Goal: Task Accomplishment & Management: Manage account settings

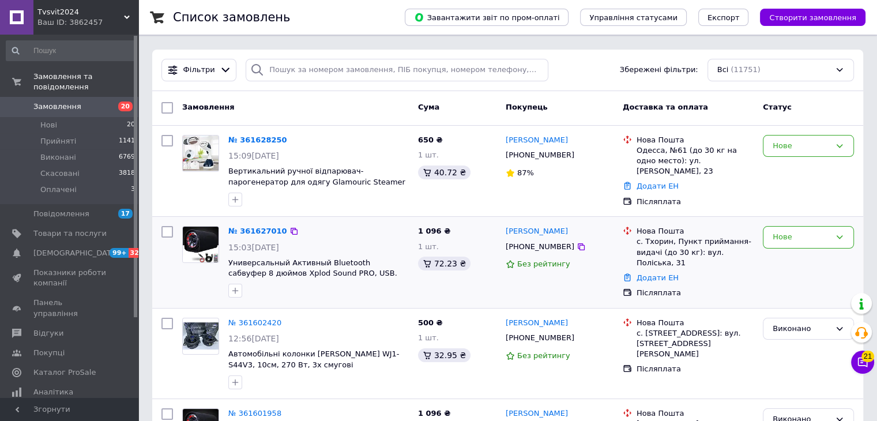
scroll to position [58, 0]
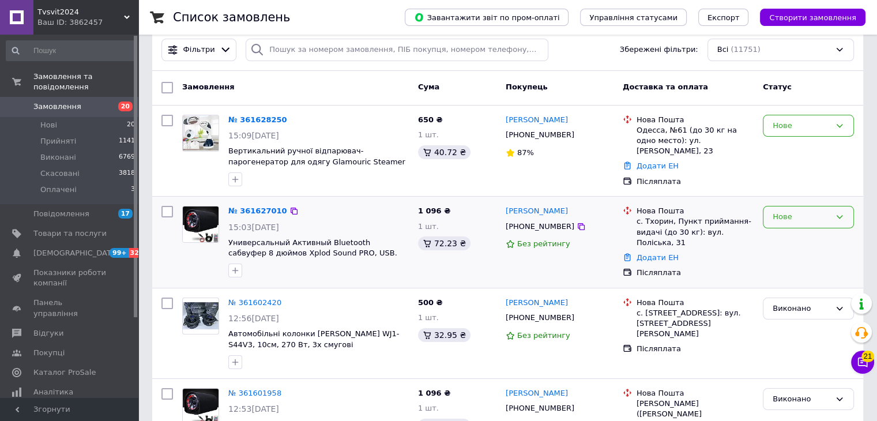
click at [770, 217] on div "Нове" at bounding box center [808, 217] width 91 height 22
click at [786, 253] on li "Виконано" at bounding box center [808, 261] width 90 height 21
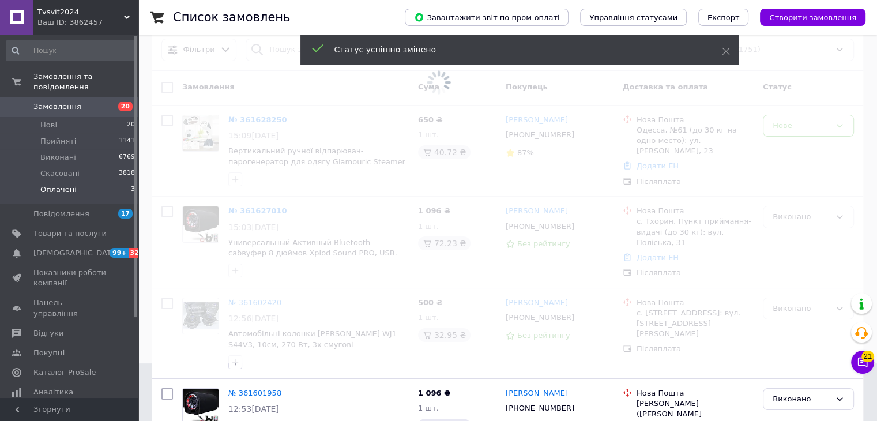
click at [124, 182] on li "Оплачені 3" at bounding box center [71, 193] width 142 height 22
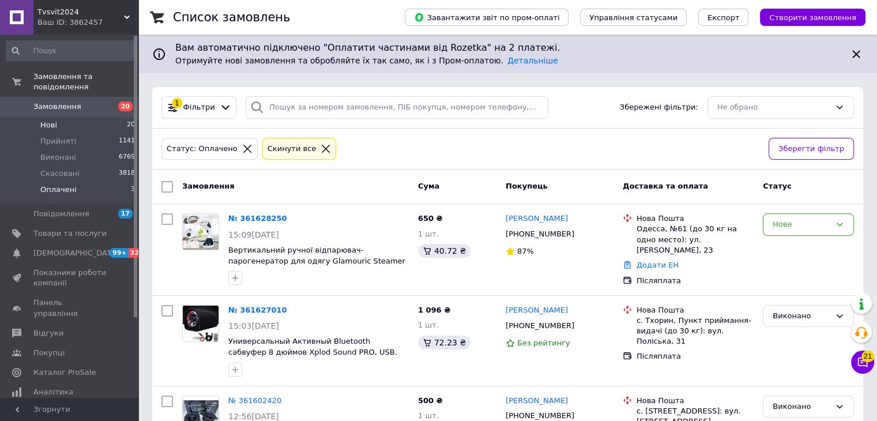
click at [129, 120] on span "20" at bounding box center [131, 125] width 8 height 10
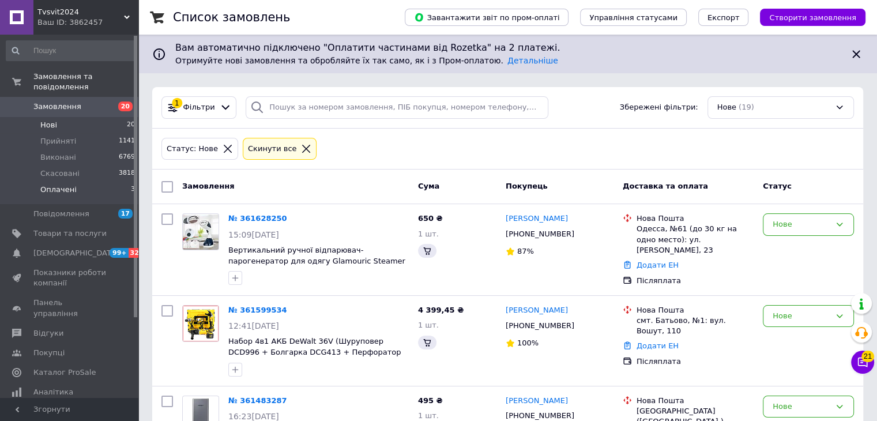
click at [104, 182] on li "Оплачені 3" at bounding box center [71, 193] width 142 height 22
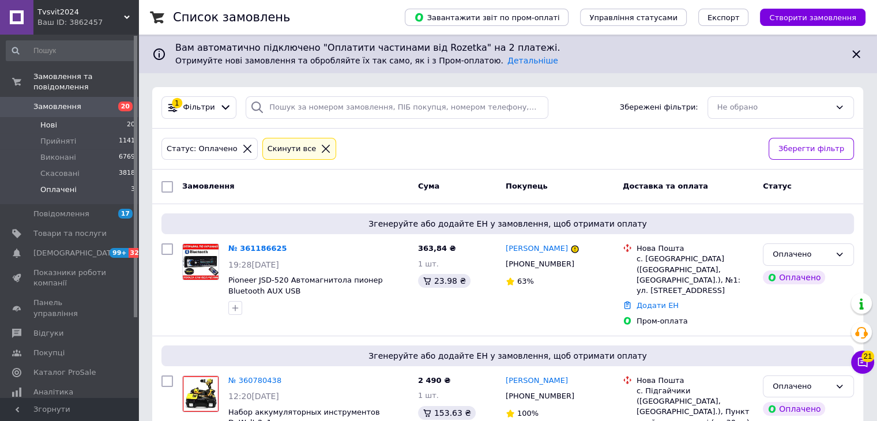
click at [108, 117] on li "Нові 20" at bounding box center [71, 125] width 142 height 16
